Goal: Task Accomplishment & Management: Use online tool/utility

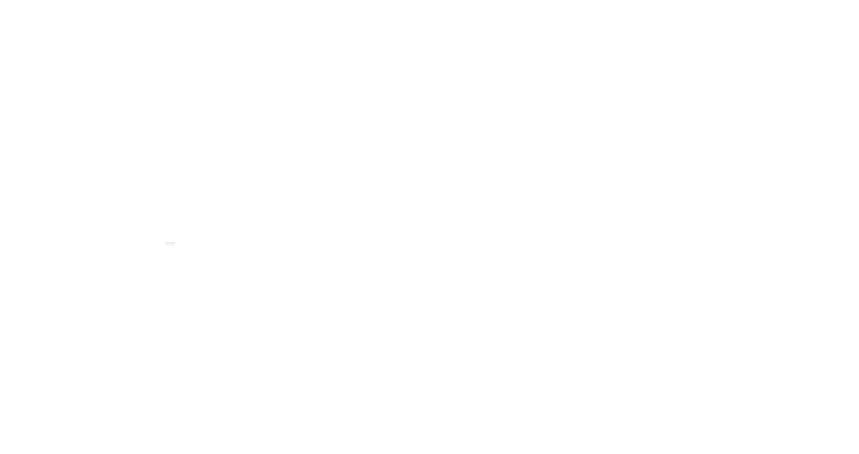
scroll to position [101, 0]
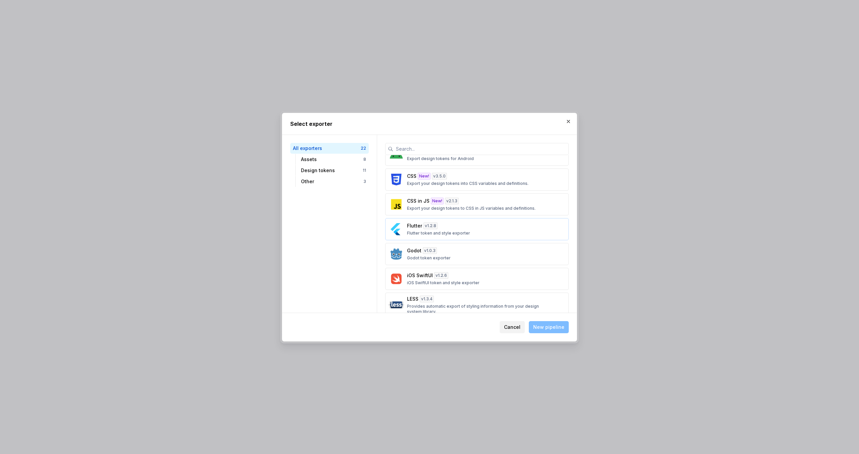
scroll to position [235, 0]
click at [454, 183] on p "Export your design tokens into CSS variables and definitions." at bounding box center [467, 182] width 121 height 5
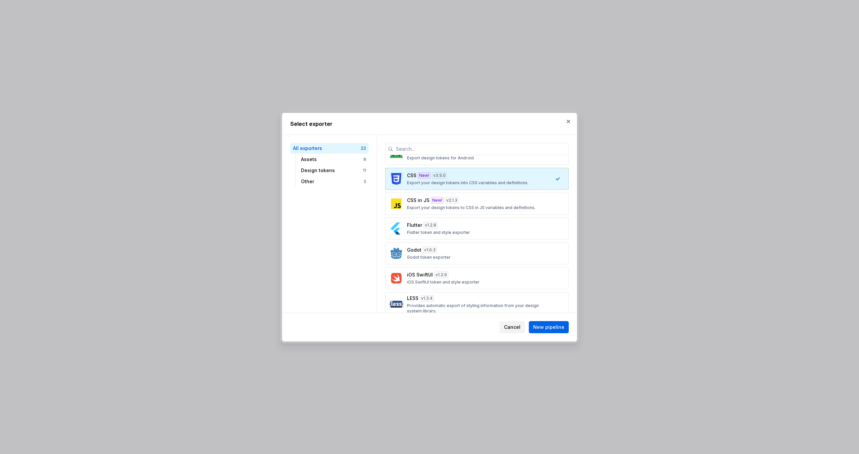
click at [555, 331] on button "New pipeline" at bounding box center [549, 327] width 40 height 12
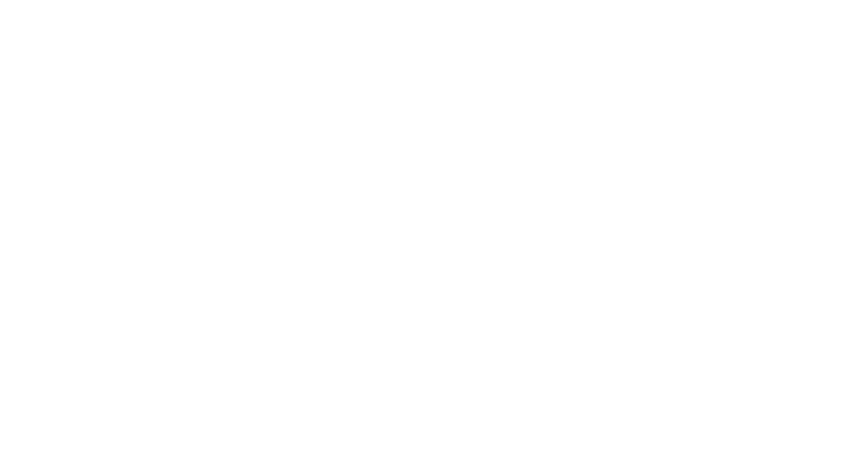
type textarea "*"
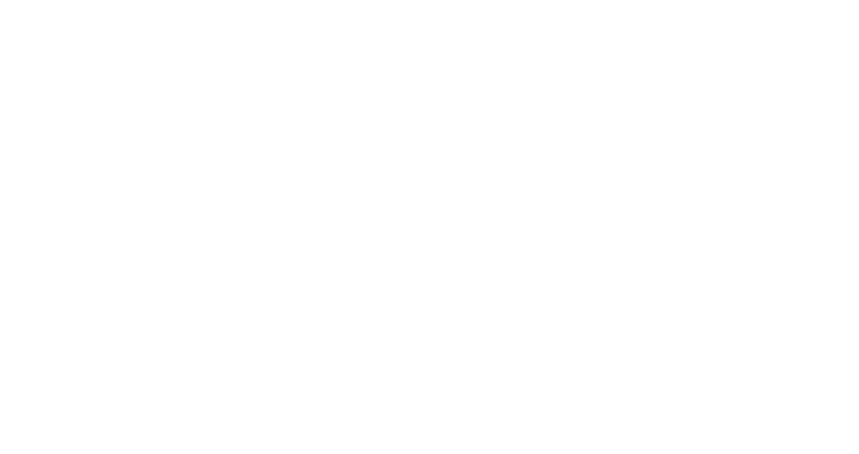
type textarea "**********"
drag, startPoint x: 553, startPoint y: 89, endPoint x: 448, endPoint y: 30, distance: 119.9
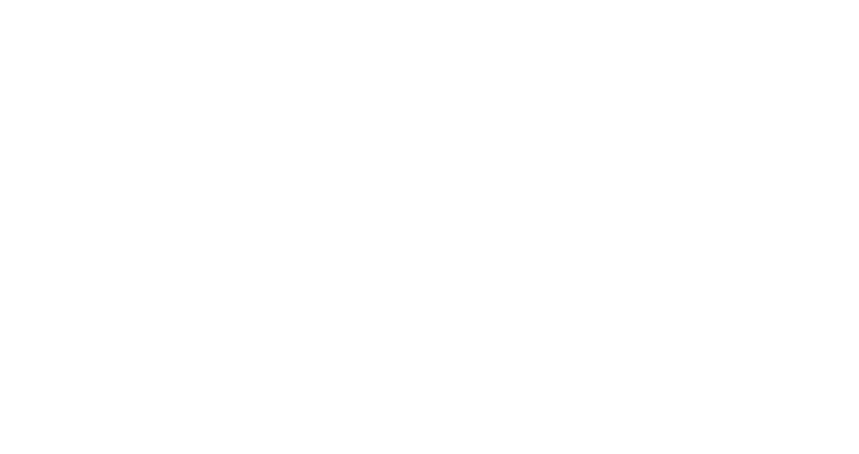
type textarea "*"
